Goal: Task Accomplishment & Management: Manage account settings

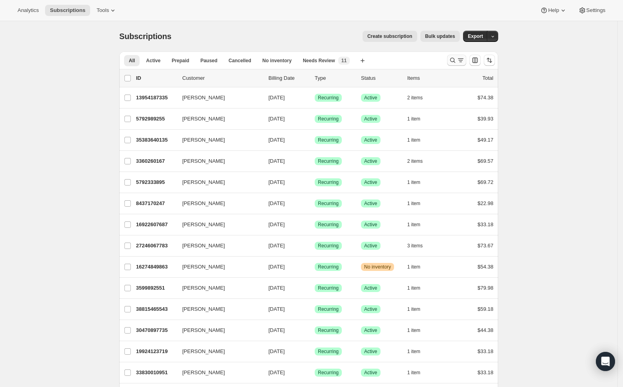
click at [455, 61] on icon "Search and filter results" at bounding box center [452, 60] width 8 height 8
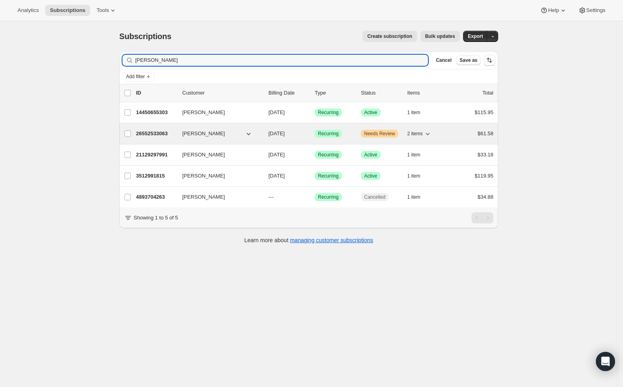
type input "leah"
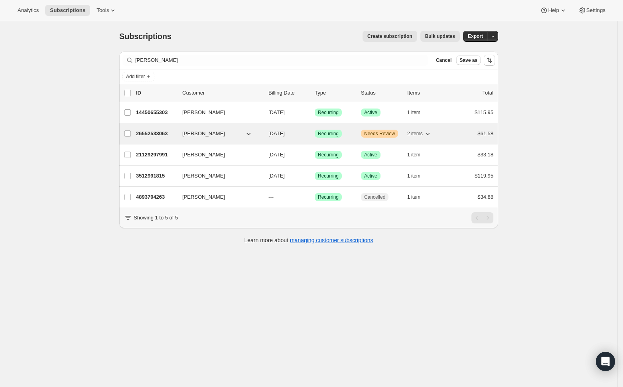
click at [179, 134] on div "26552533063 Leah Cannon 10/20/2025 Success Recurring Warning Needs Review 2 ite…" at bounding box center [314, 133] width 357 height 11
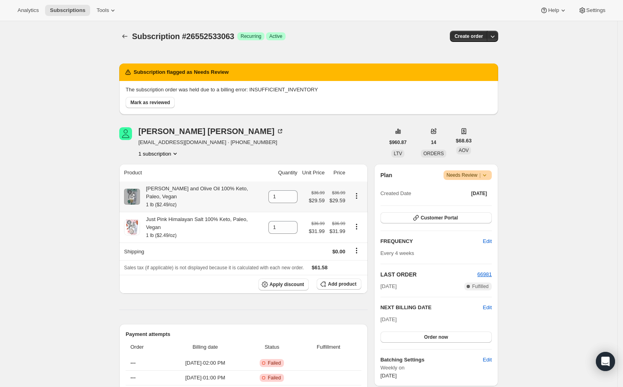
click at [358, 194] on icon "Product actions" at bounding box center [356, 196] width 8 height 8
click at [358, 222] on span "Swap variant" at bounding box center [359, 221] width 30 height 6
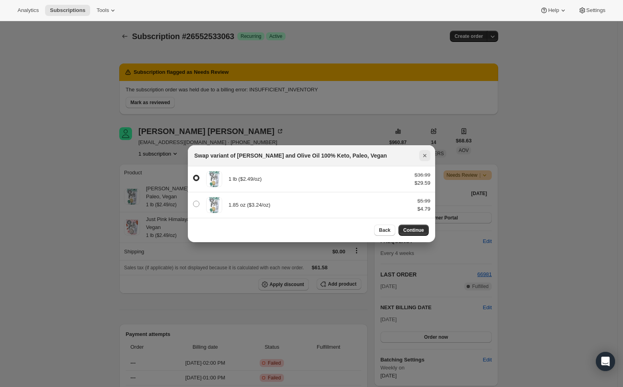
click at [423, 154] on icon "Close" at bounding box center [424, 155] width 3 height 3
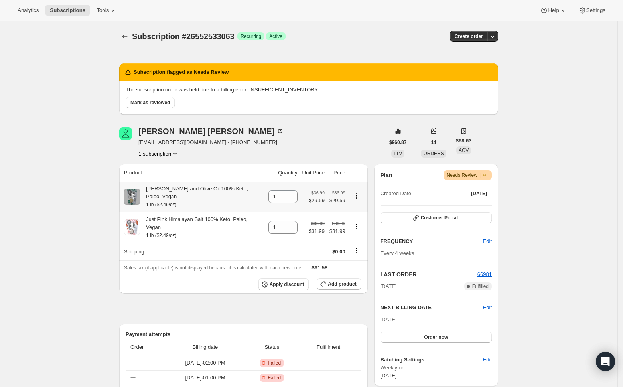
click at [359, 194] on icon "Product actions" at bounding box center [356, 196] width 8 height 8
click at [361, 206] on span "Remove" at bounding box center [353, 207] width 19 height 6
type input "0"
click at [337, 281] on span "Add product" at bounding box center [342, 284] width 28 height 6
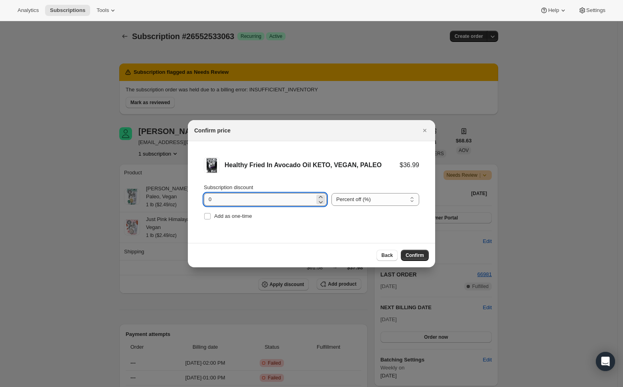
click at [262, 196] on input "0" at bounding box center [259, 199] width 111 height 13
type input "20"
click at [206, 216] on input "Add as one-time" at bounding box center [207, 216] width 6 height 6
checkbox input "true"
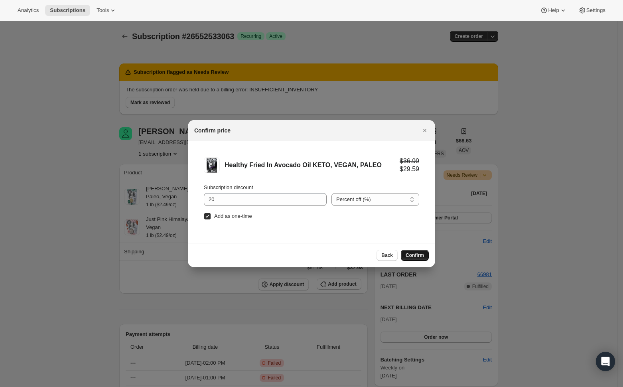
click at [418, 252] on span "Confirm" at bounding box center [414, 255] width 18 height 6
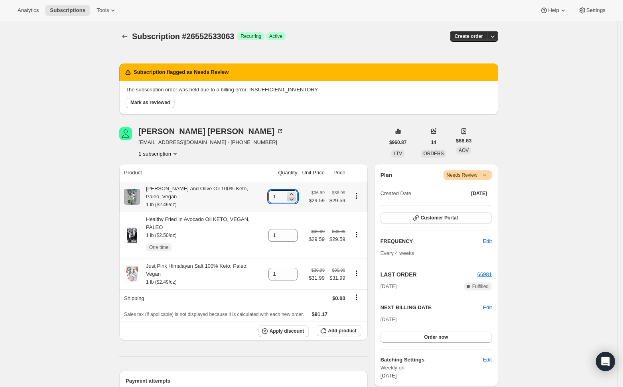
click at [293, 195] on icon at bounding box center [291, 199] width 8 height 8
type input "0"
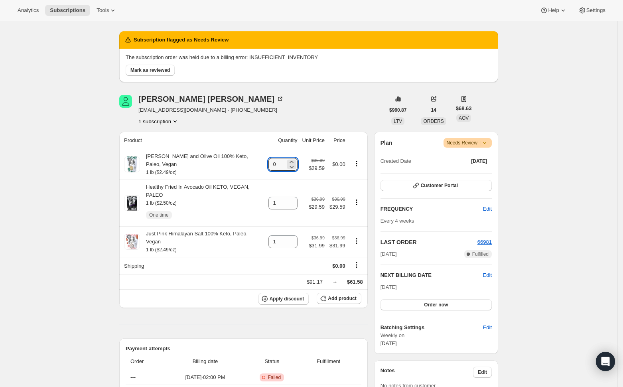
scroll to position [106, 0]
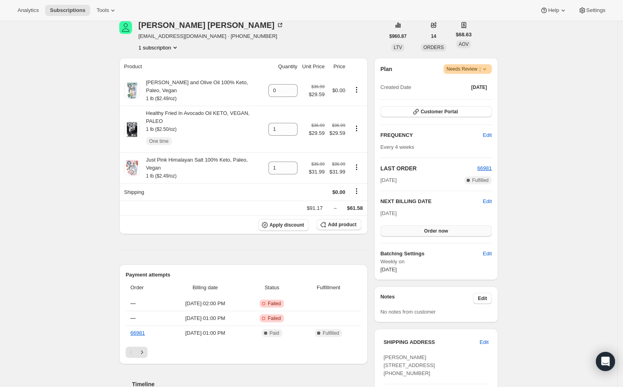
click at [448, 232] on span "Order now" at bounding box center [436, 231] width 24 height 6
click at [445, 233] on span "Click to confirm" at bounding box center [436, 231] width 36 height 6
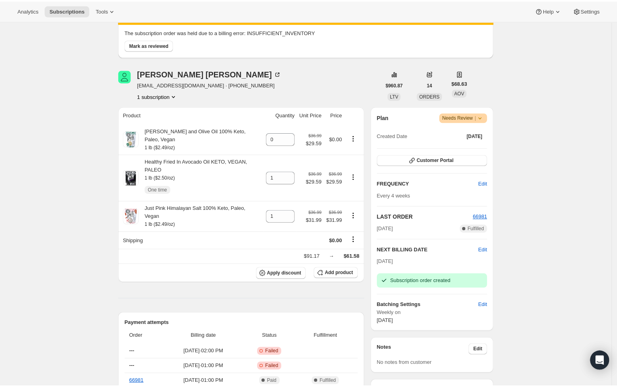
scroll to position [0, 0]
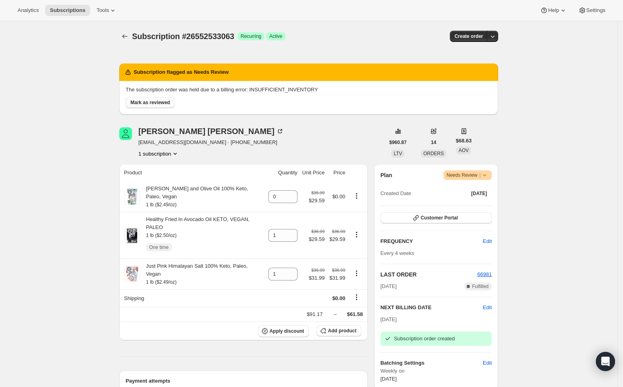
click at [139, 99] on span "Mark as reviewed" at bounding box center [149, 102] width 39 height 6
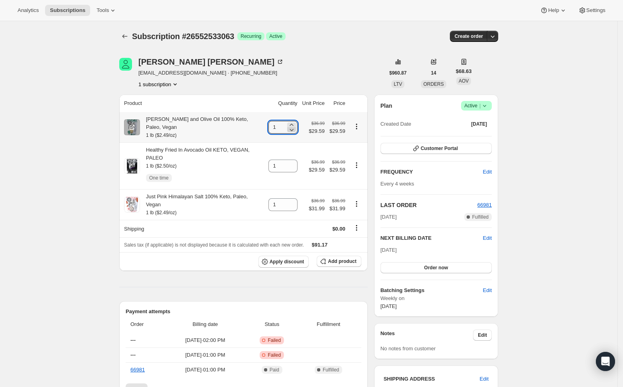
click at [295, 128] on icon at bounding box center [291, 130] width 8 height 8
type input "0"
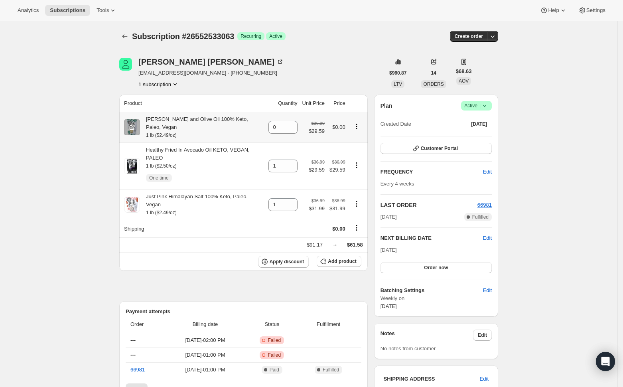
click at [357, 124] on icon "Product actions" at bounding box center [356, 124] width 1 height 1
click at [356, 138] on span "Remove" at bounding box center [353, 138] width 19 height 6
click at [358, 127] on button "Product actions" at bounding box center [356, 126] width 13 height 9
click at [356, 138] on span "Remove" at bounding box center [353, 138] width 19 height 6
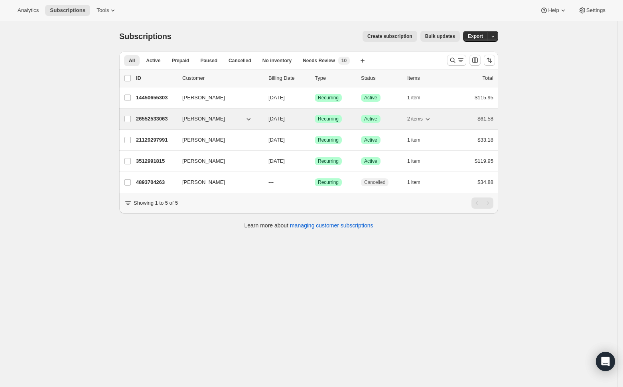
click at [193, 118] on span "[PERSON_NAME]" at bounding box center [203, 119] width 43 height 8
click at [155, 115] on p "26552533063" at bounding box center [156, 119] width 40 height 8
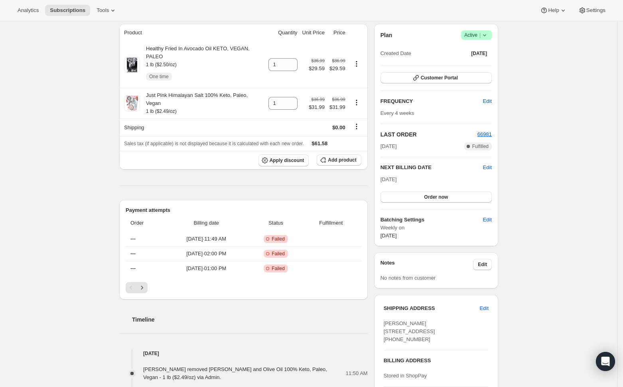
scroll to position [53, 0]
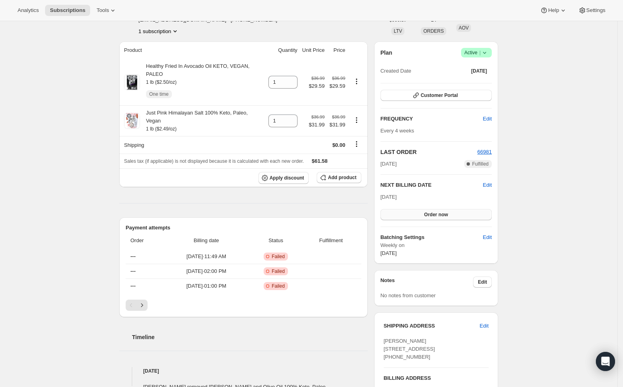
click at [448, 214] on span "Order now" at bounding box center [436, 214] width 24 height 6
click at [450, 210] on button "Click to confirm" at bounding box center [435, 214] width 111 height 11
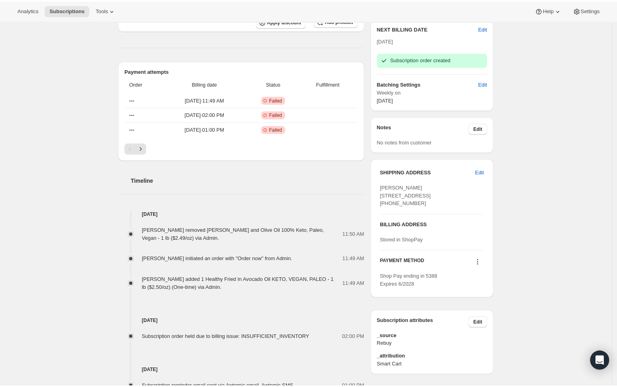
scroll to position [56, 0]
